Goal: Contribute content: Contribute content

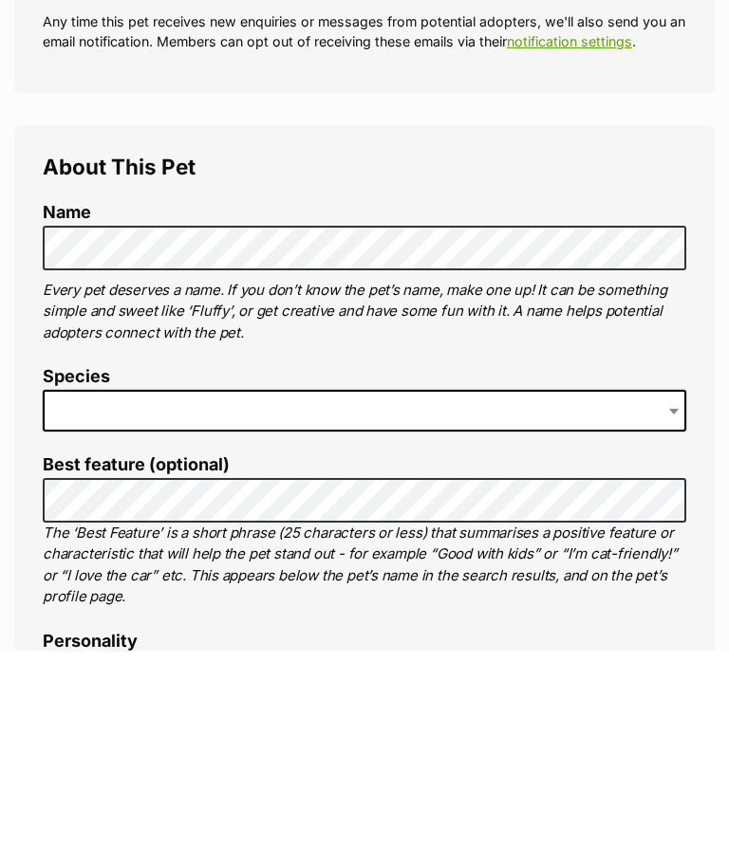
click at [99, 585] on span at bounding box center [364, 606] width 643 height 42
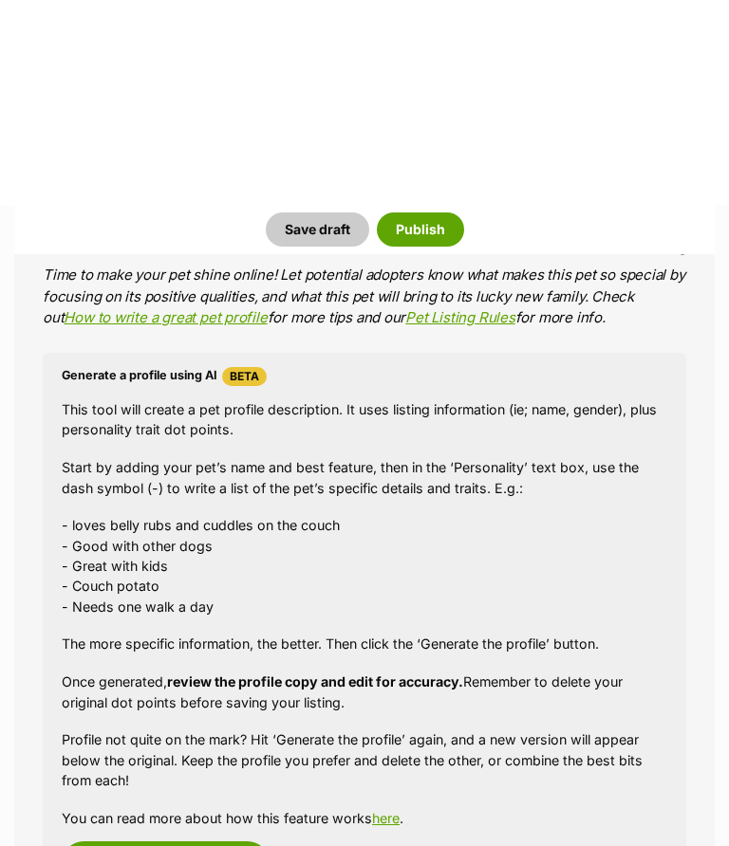
scroll to position [1608, 0]
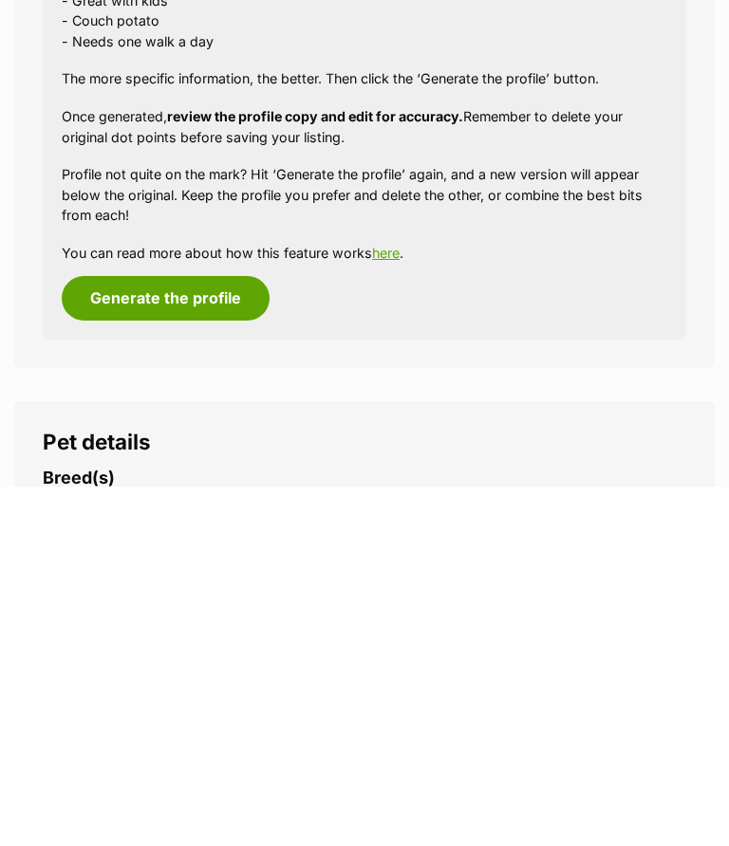
type input "bord"
select select "37"
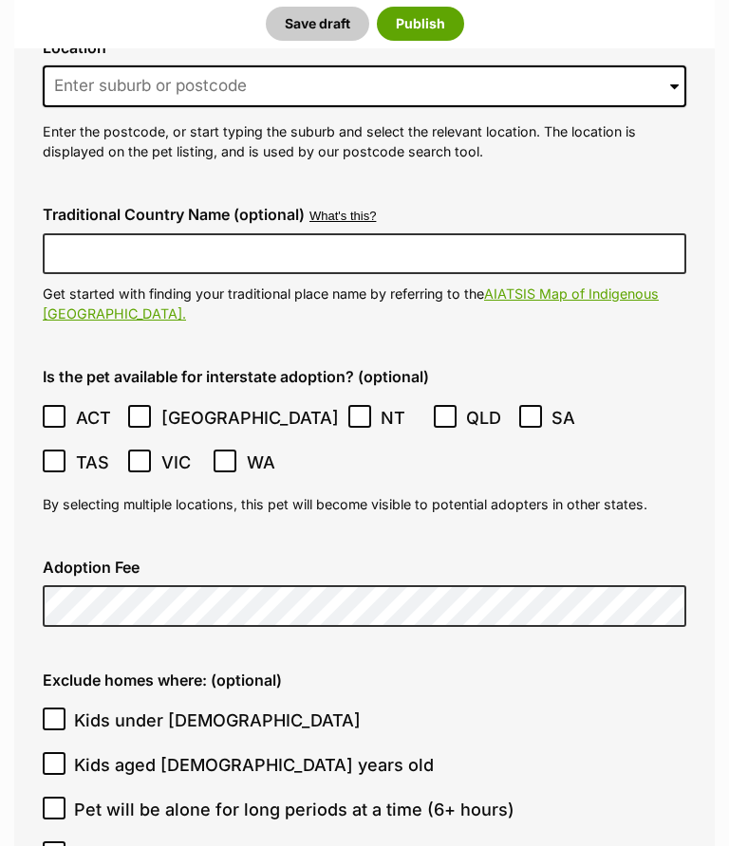
scroll to position [4532, 0]
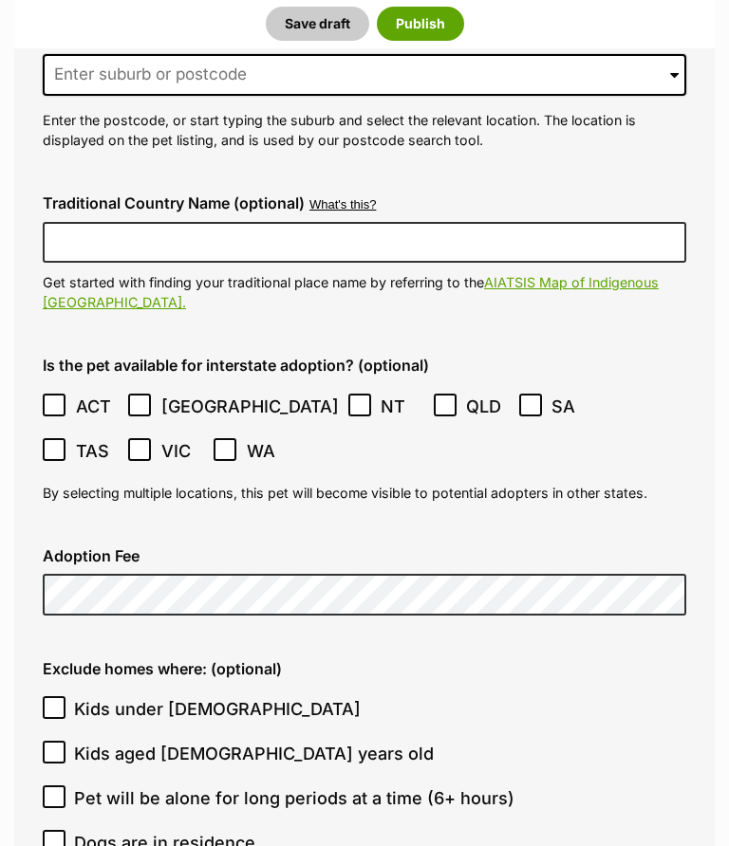
click at [47, 787] on input "Pet will be alone for long periods at a time (6+ hours)" at bounding box center [54, 798] width 23 height 23
checkbox input "true"
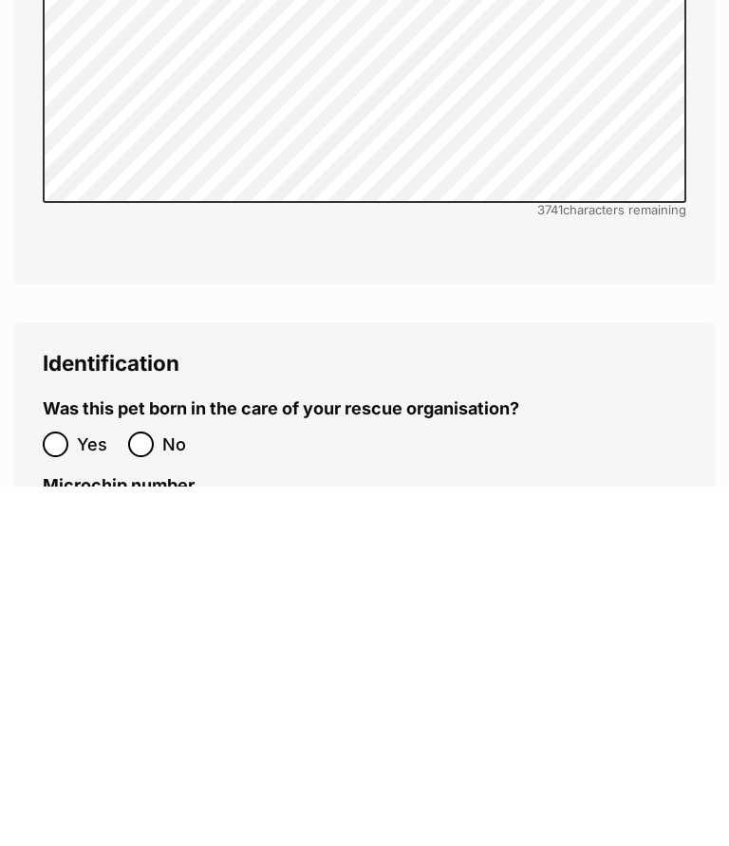
click at [140, 791] on input "No" at bounding box center [141, 804] width 26 height 26
radio input "true"
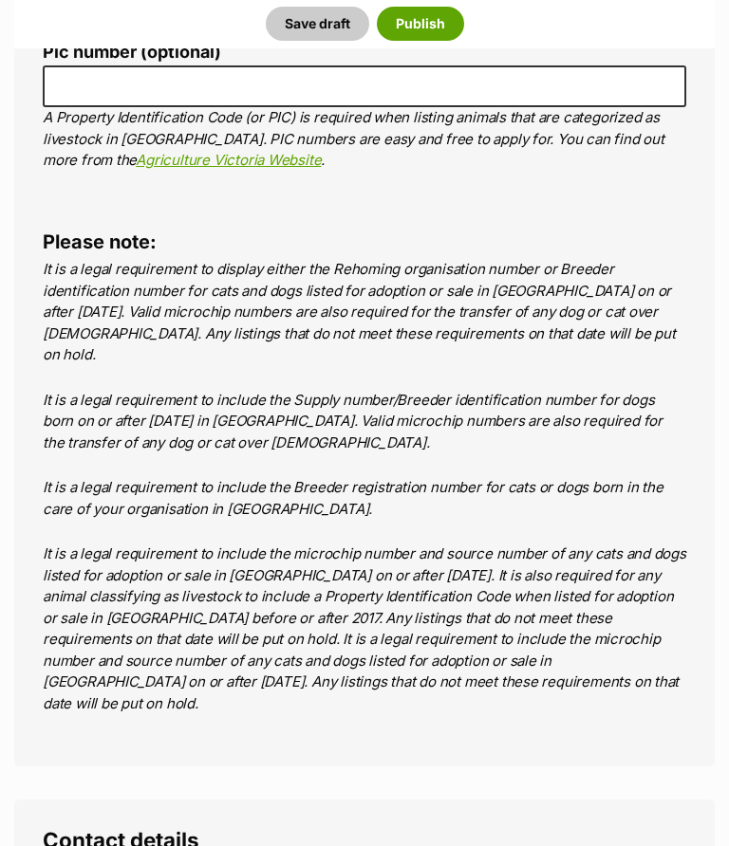
scroll to position [6960, 0]
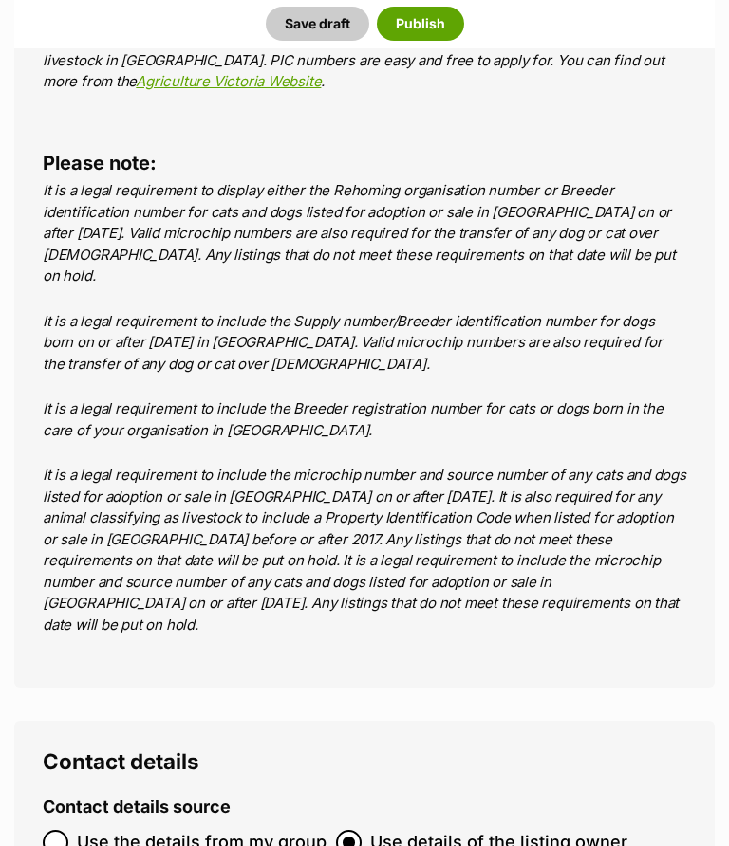
click at [52, 830] on input "Use the details from my group" at bounding box center [56, 843] width 26 height 26
radio input "true"
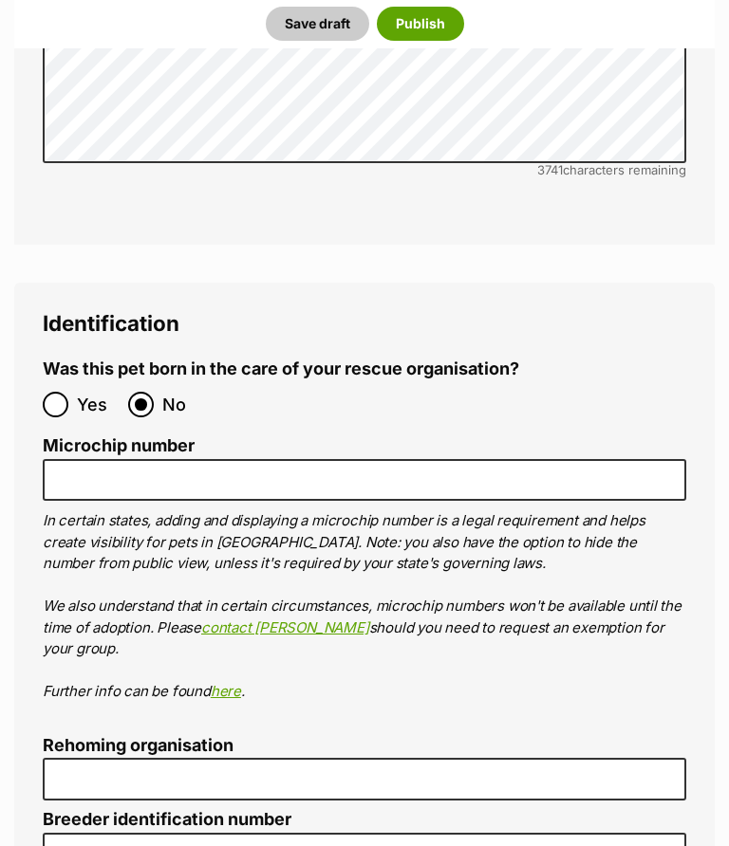
scroll to position [5964, 0]
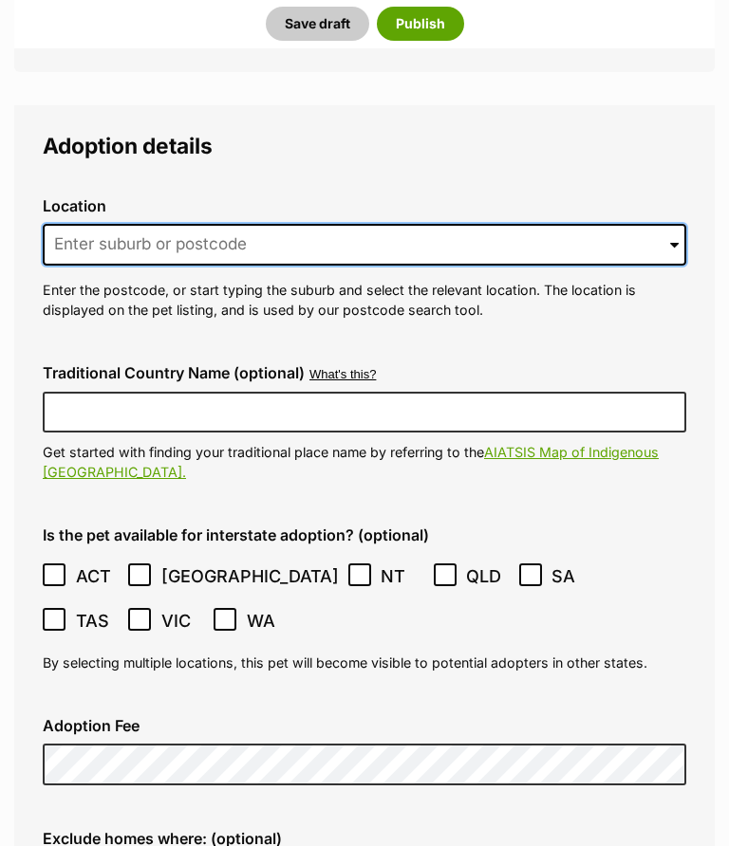
click at [108, 224] on input at bounding box center [364, 245] width 643 height 42
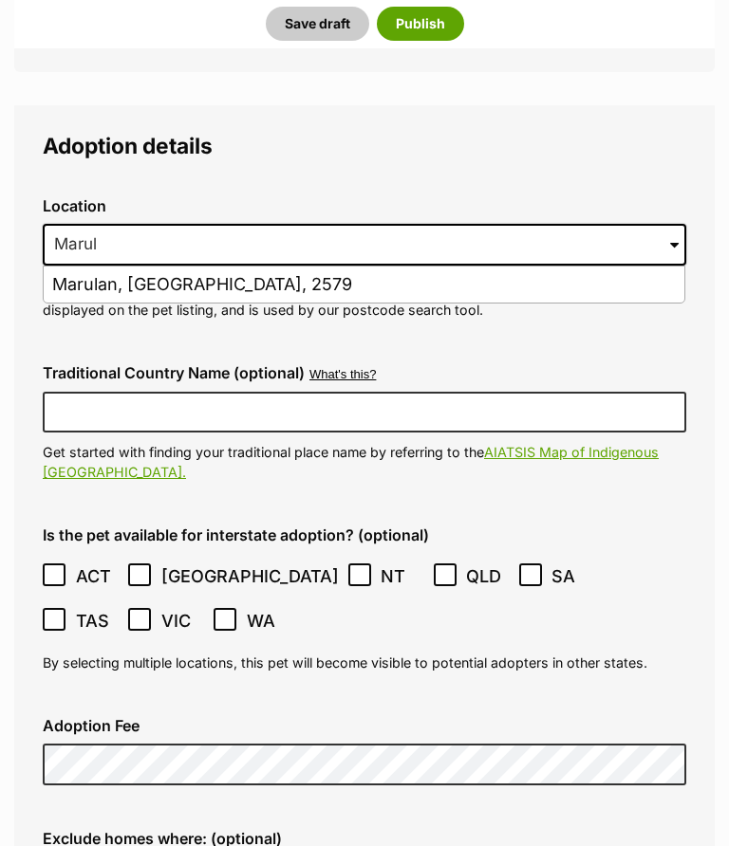
click at [197, 268] on li "Marulan, New South Wales, 2579" at bounding box center [364, 286] width 641 height 37
type input "Marulan, New South Wales, 2579"
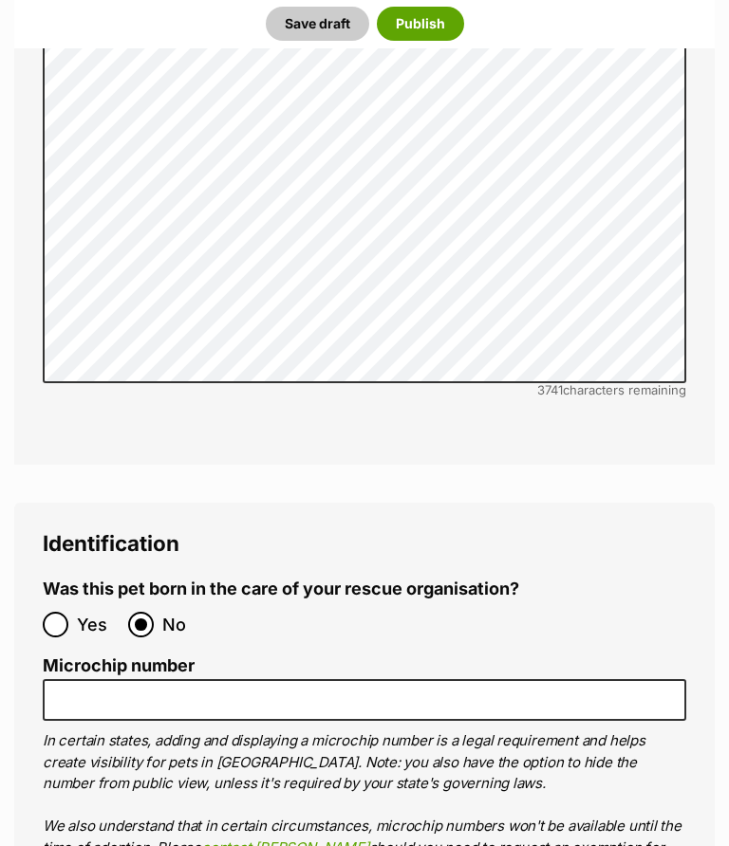
scroll to position [5891, 0]
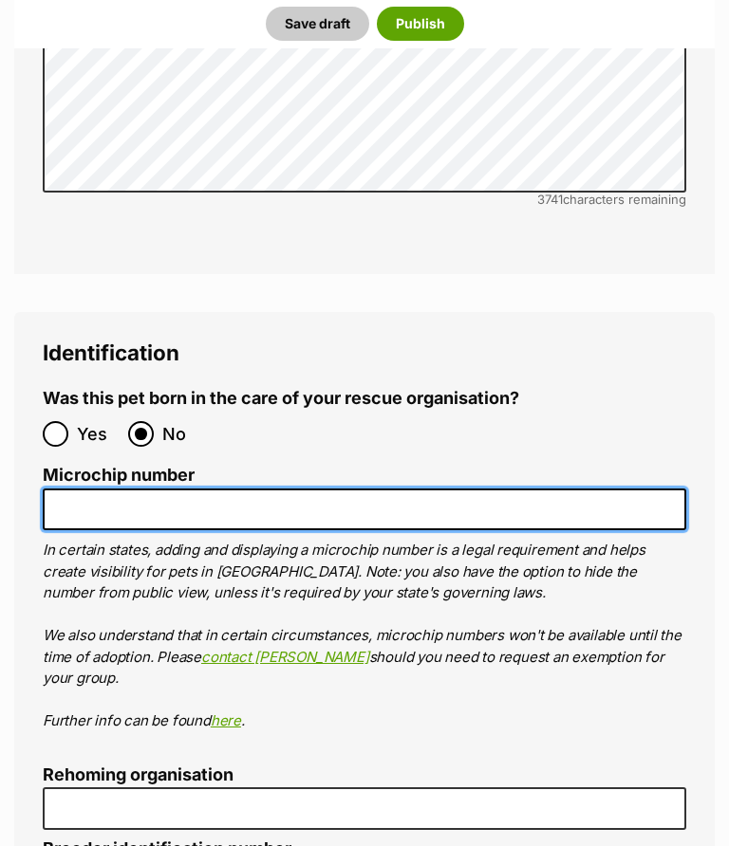
click at [94, 489] on input "Microchip number" at bounding box center [364, 510] width 643 height 43
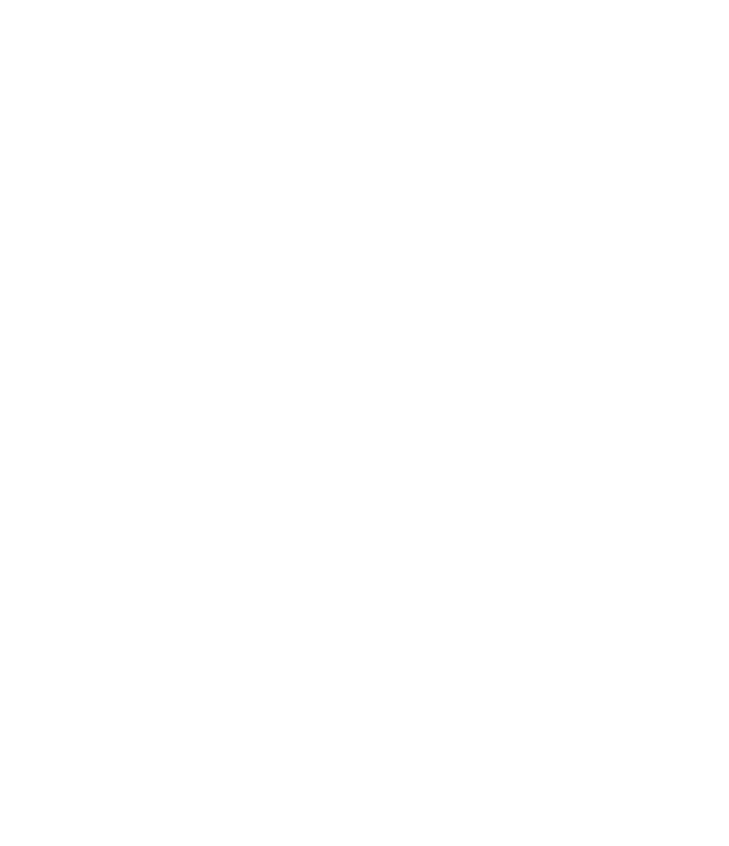
scroll to position [2340, 0]
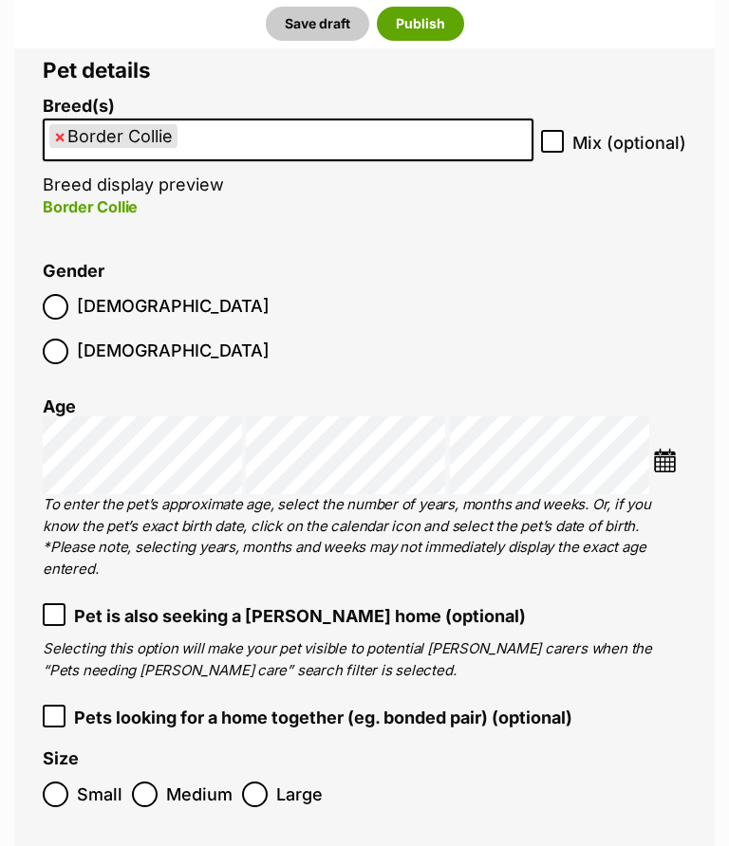
type input "900164002316519"
click at [671, 449] on img at bounding box center [665, 461] width 24 height 24
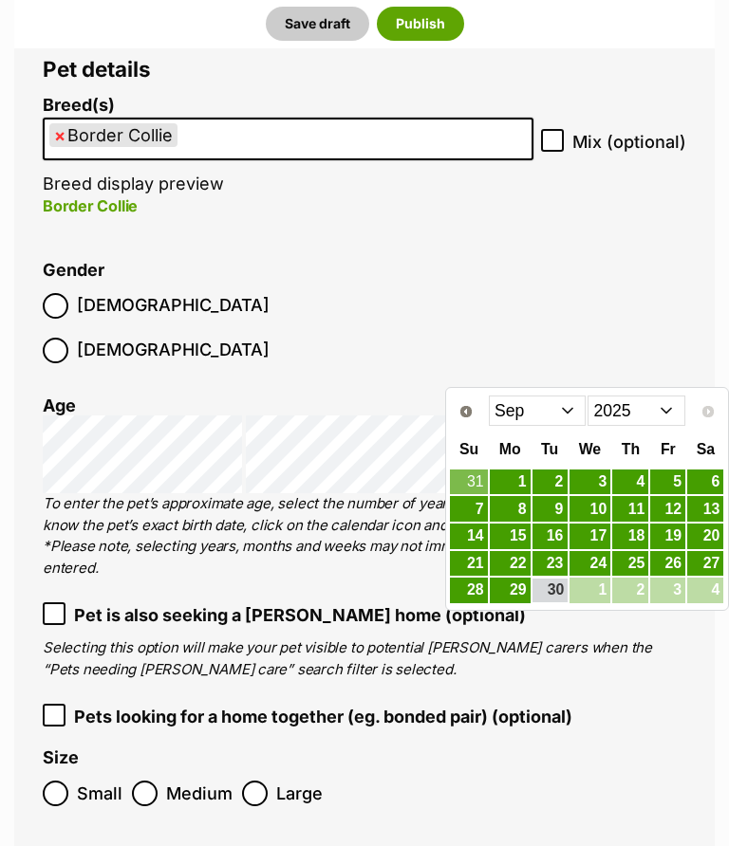
scroll to position [2341, 0]
click at [567, 407] on select "Jan Feb Mar Apr May Jun Jul Aug Sep" at bounding box center [538, 411] width 98 height 30
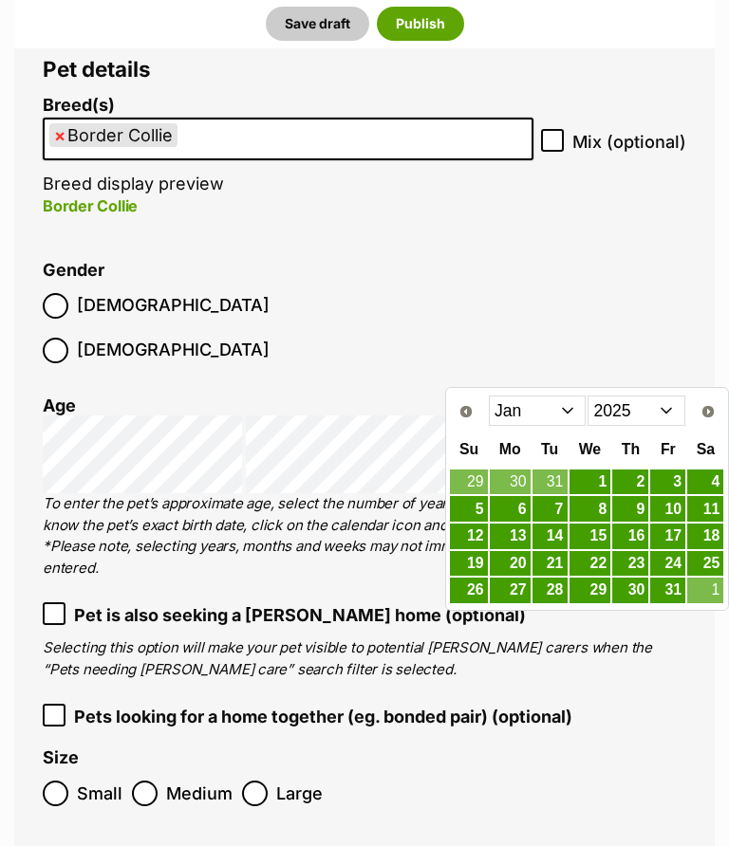
click at [604, 506] on link "8" at bounding box center [590, 509] width 42 height 26
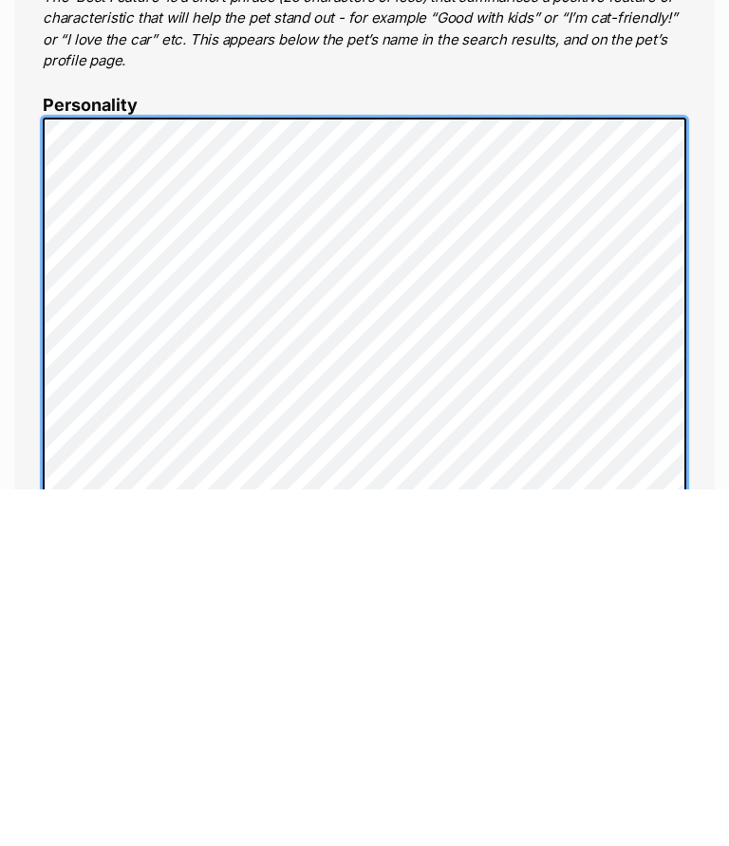
scroll to position [777, 0]
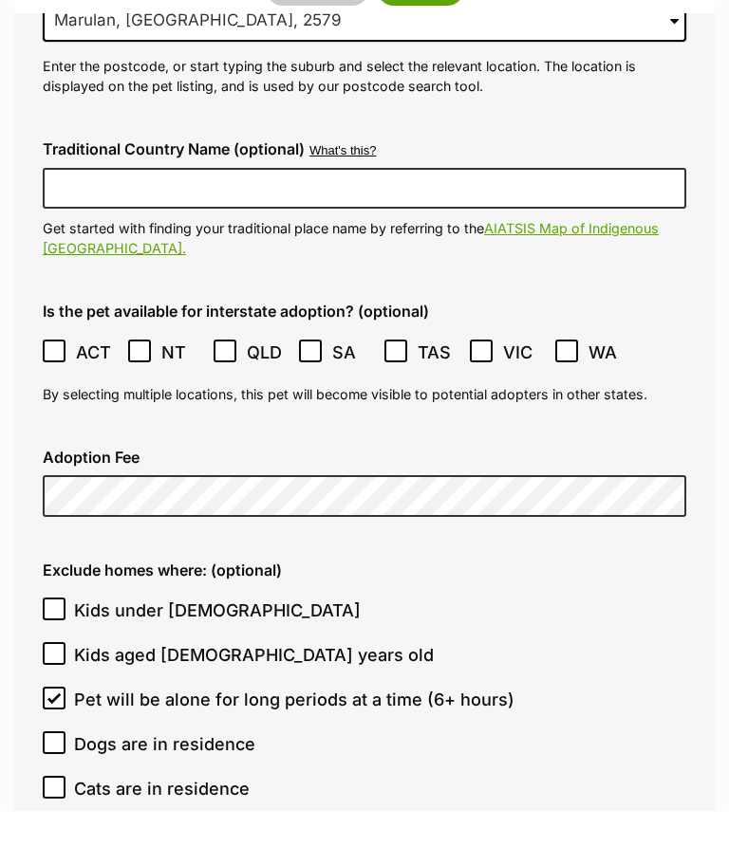
scroll to position [4624, 0]
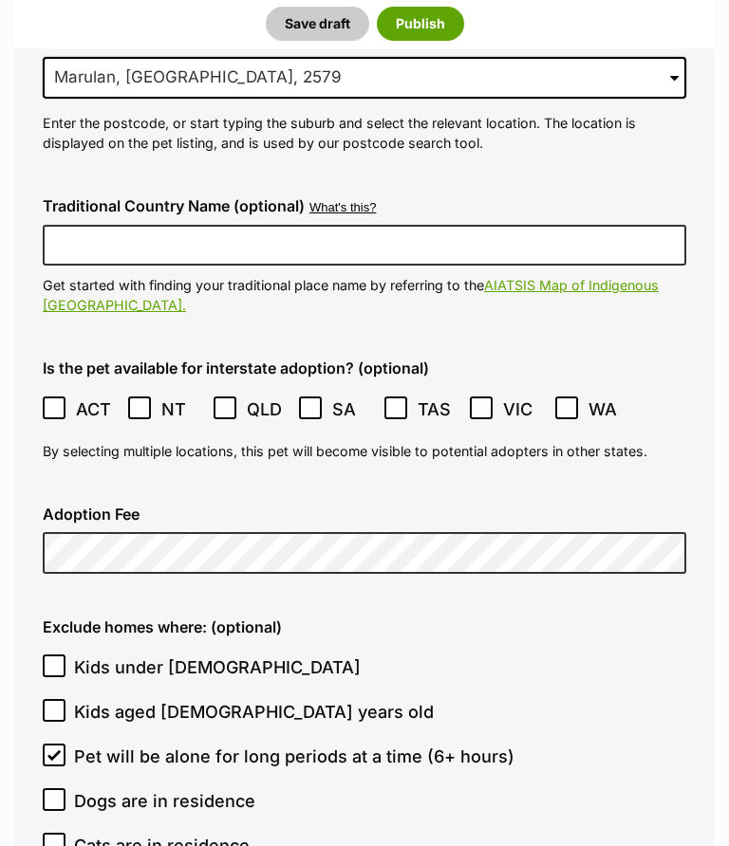
click at [309, 23] on button "Save draft" at bounding box center [317, 24] width 103 height 34
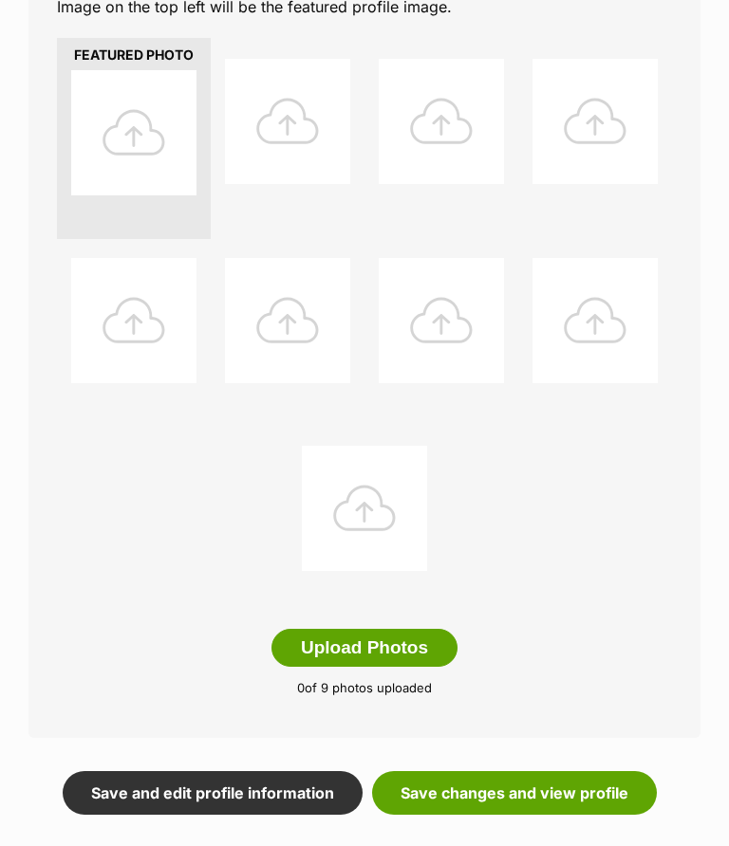
scroll to position [453, 0]
click at [358, 651] on button "Upload Photos" at bounding box center [364, 648] width 186 height 38
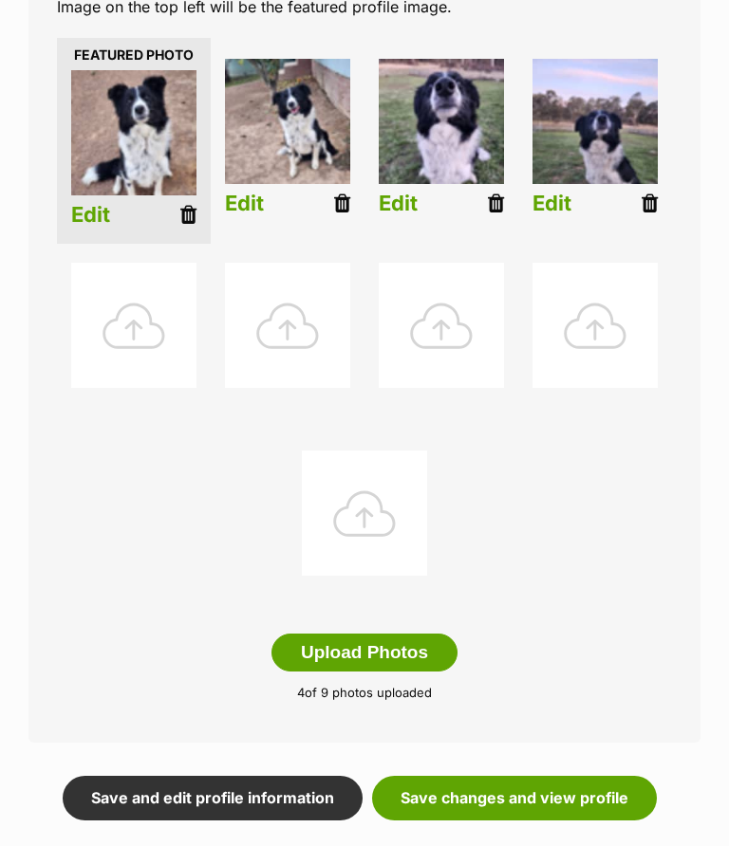
click at [557, 799] on link "Save changes and view profile" at bounding box center [514, 798] width 285 height 44
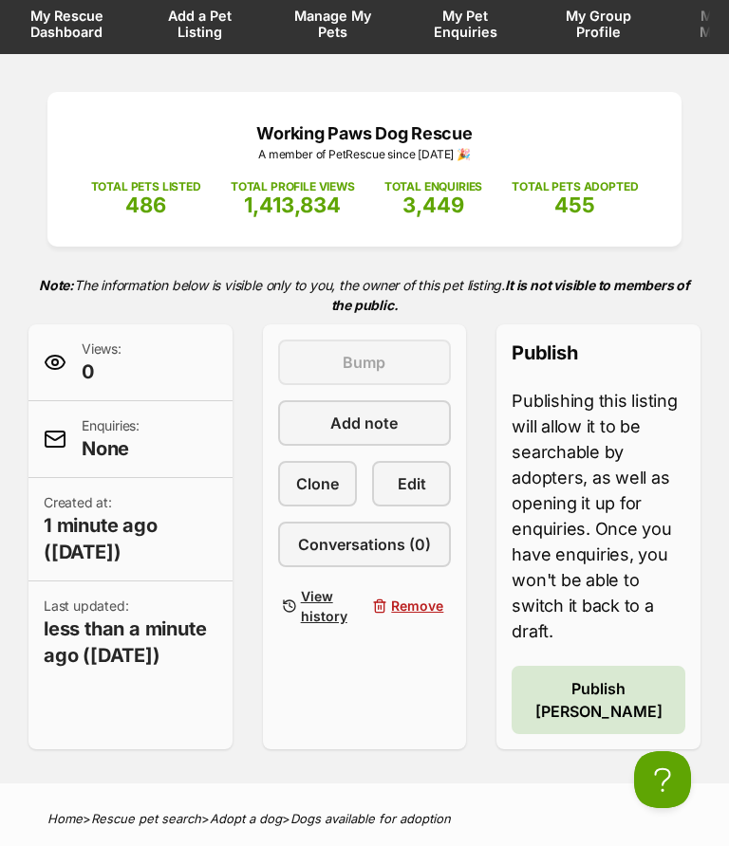
scroll to position [154, 0]
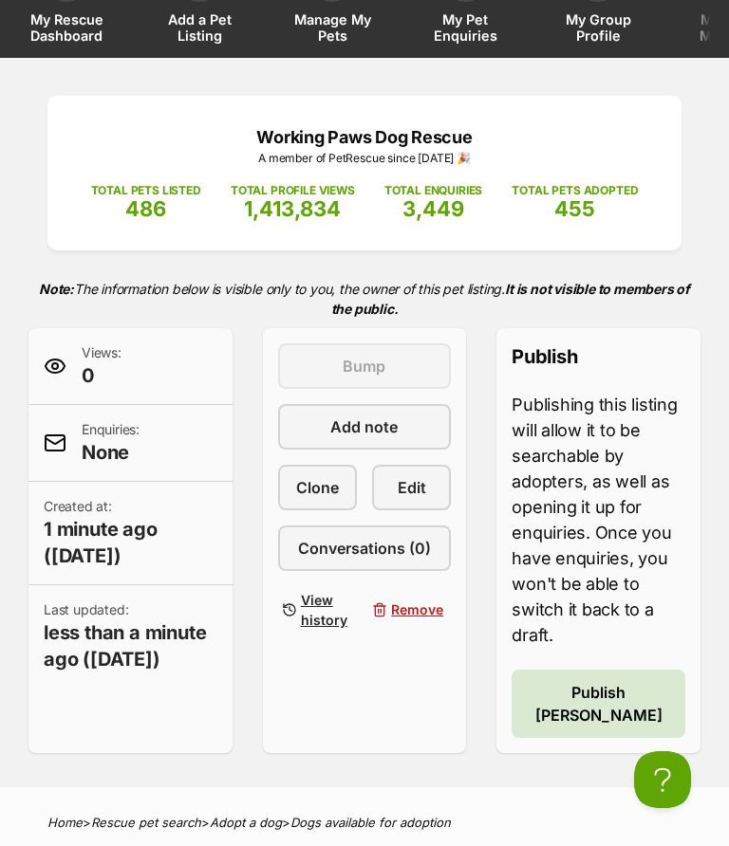
click at [585, 684] on span "Publish [PERSON_NAME]" at bounding box center [598, 704] width 147 height 46
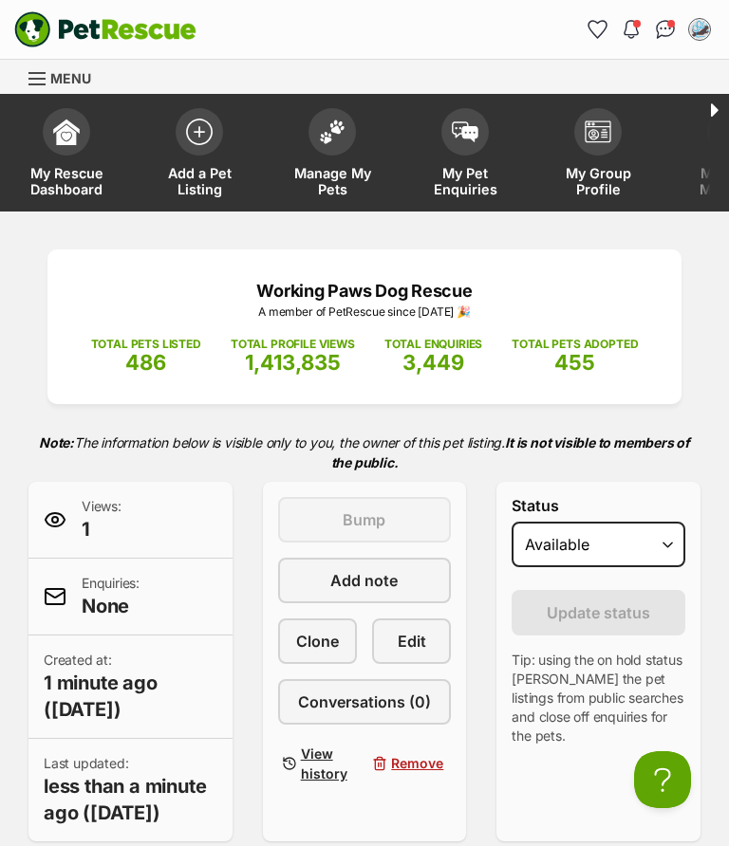
click at [410, 635] on span "Edit" at bounding box center [412, 641] width 28 height 23
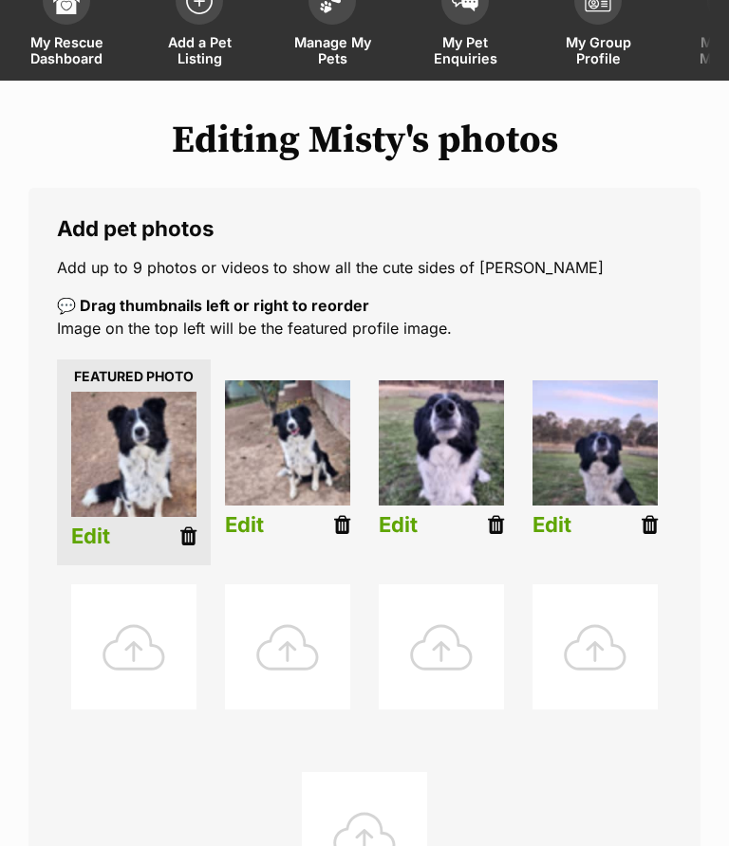
click at [180, 525] on link at bounding box center [188, 537] width 16 height 24
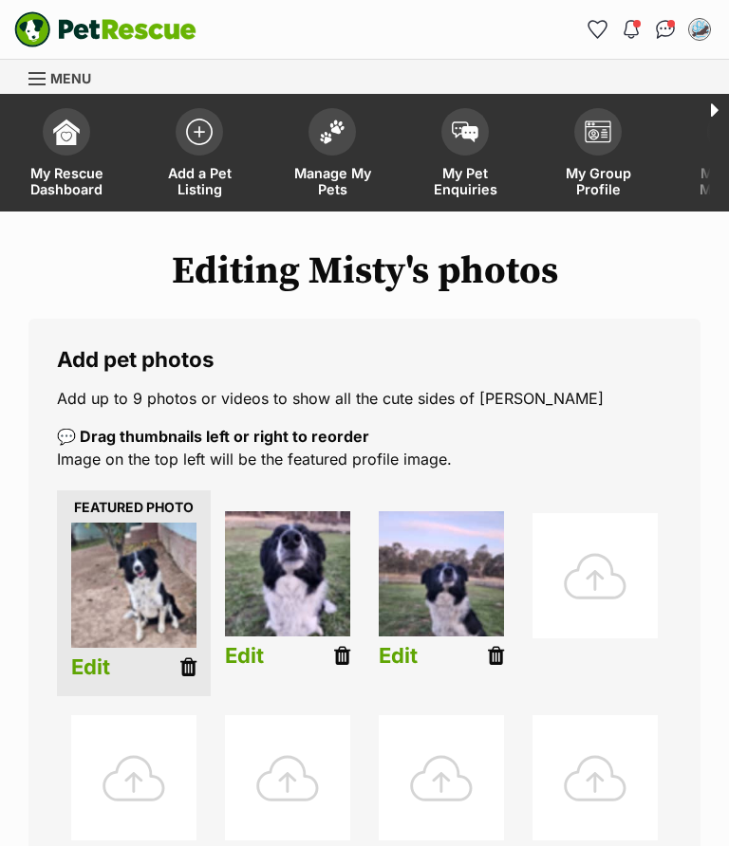
click at [116, 590] on img at bounding box center [133, 585] width 125 height 125
click at [338, 649] on icon at bounding box center [342, 655] width 16 height 21
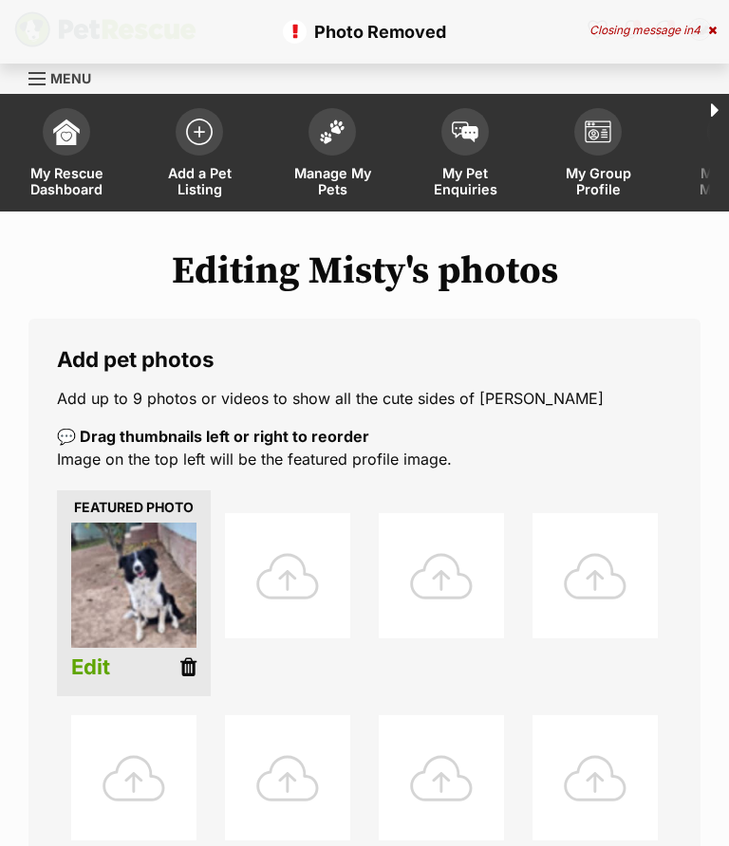
click at [188, 661] on icon at bounding box center [188, 667] width 16 height 21
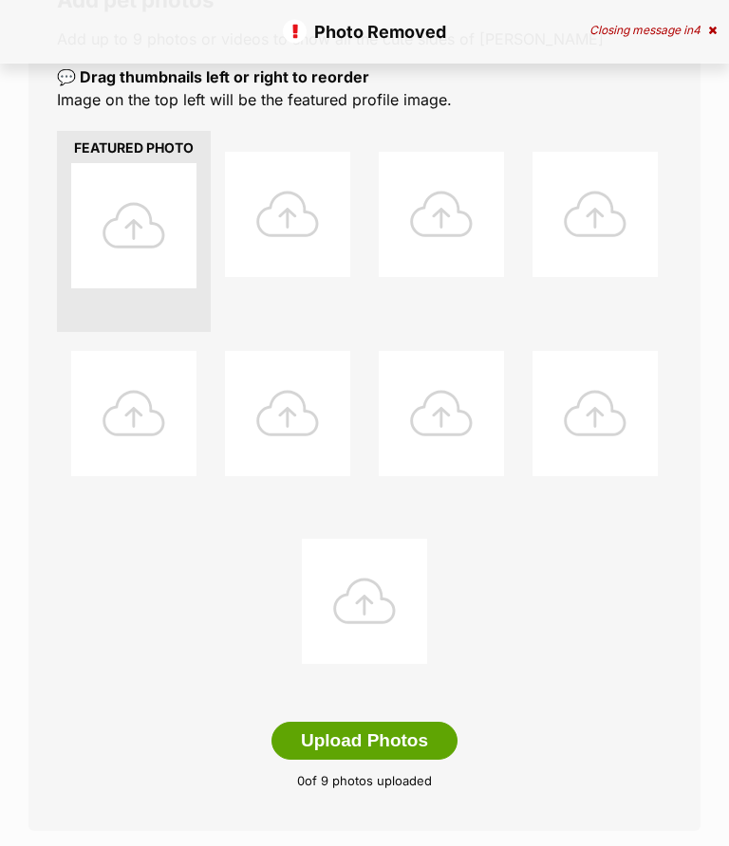
scroll to position [360, 0]
click at [364, 733] on button "Upload Photos" at bounding box center [364, 741] width 186 height 38
